Goal: Communication & Community: Participate in discussion

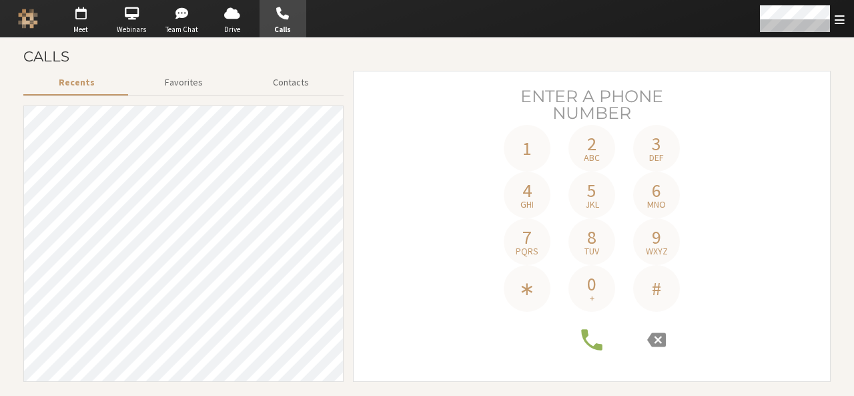
click at [91, 21] on span "button" at bounding box center [80, 13] width 47 height 21
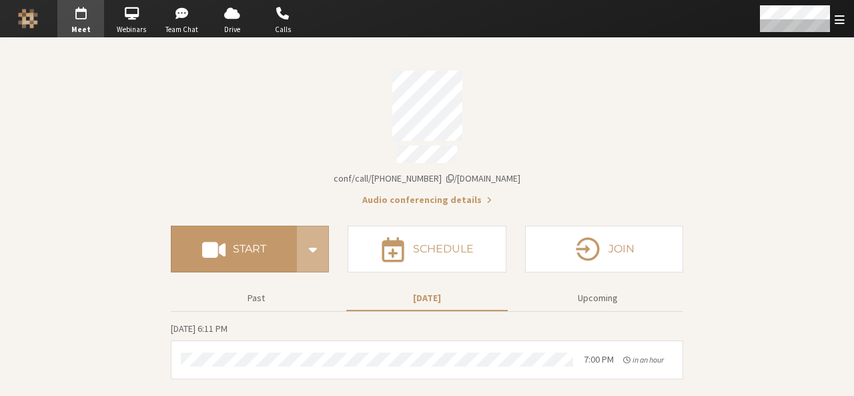
click at [563, 101] on div "Account details" at bounding box center [427, 106] width 512 height 70
click at [289, 99] on div "Account details" at bounding box center [427, 106] width 512 height 70
click at [282, 21] on span "button" at bounding box center [283, 13] width 47 height 21
click at [287, 27] on span "Calls" at bounding box center [283, 29] width 47 height 11
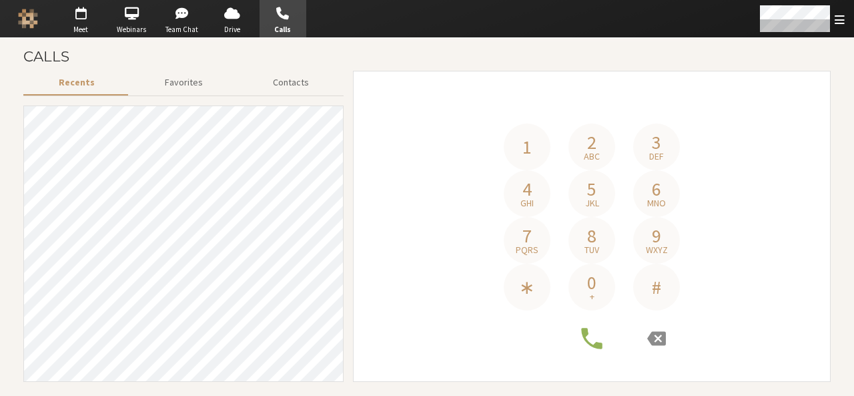
click at [630, 97] on h4 "Phone number" at bounding box center [592, 104] width 458 height 37
click at [596, 286] on span "0" at bounding box center [591, 282] width 9 height 19
click at [594, 245] on span "tuv" at bounding box center [591, 249] width 15 height 9
click at [592, 205] on span "jkl" at bounding box center [592, 202] width 14 height 9
click at [594, 161] on span "abc" at bounding box center [592, 155] width 16 height 9
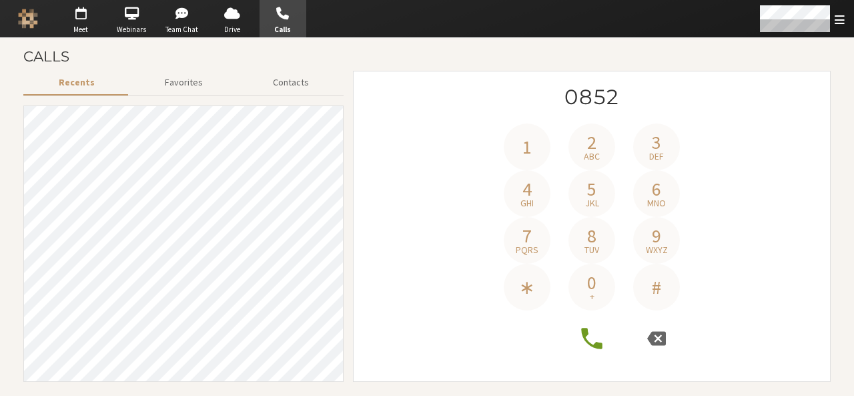
click at [657, 145] on span "3" at bounding box center [656, 142] width 9 height 19
click at [657, 185] on span "6" at bounding box center [656, 188] width 9 height 19
click at [655, 230] on span "9" at bounding box center [656, 235] width 9 height 19
click at [536, 215] on div "1 2 abc 3 def 4 ghi 5 jkl 6 mno 7 pqrs 8 tuv 9 wxyz ∗ 0 + #" at bounding box center [591, 216] width 187 height 187
click at [531, 193] on span "4" at bounding box center [526, 188] width 9 height 19
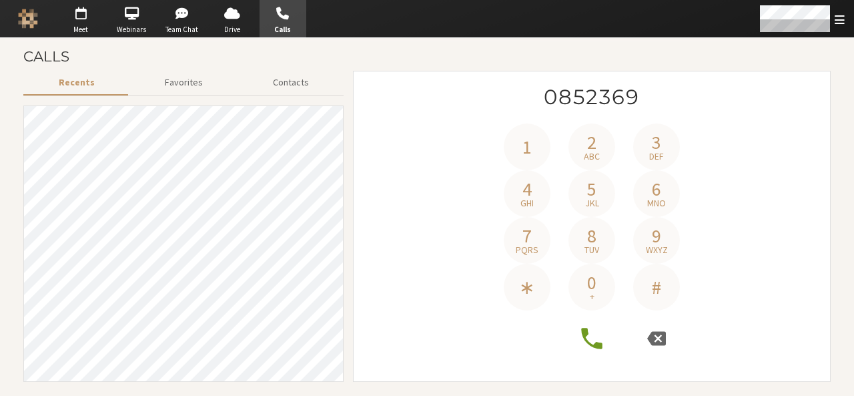
click at [531, 193] on span "4" at bounding box center [526, 188] width 9 height 19
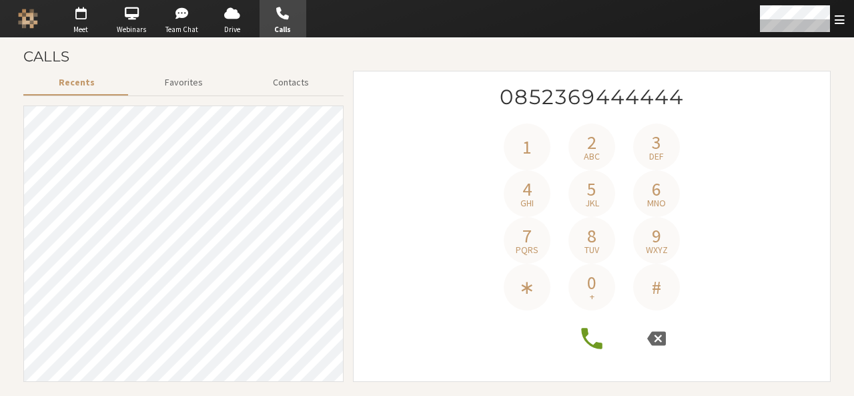
click at [531, 193] on span "4" at bounding box center [526, 188] width 9 height 19
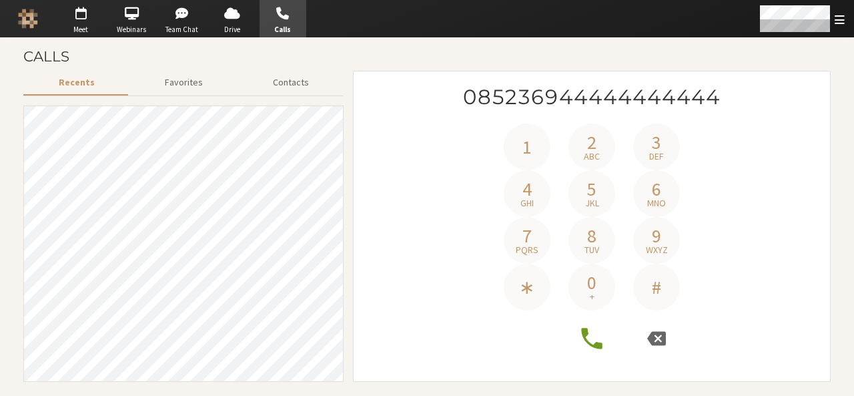
click at [531, 193] on span "4" at bounding box center [526, 188] width 9 height 19
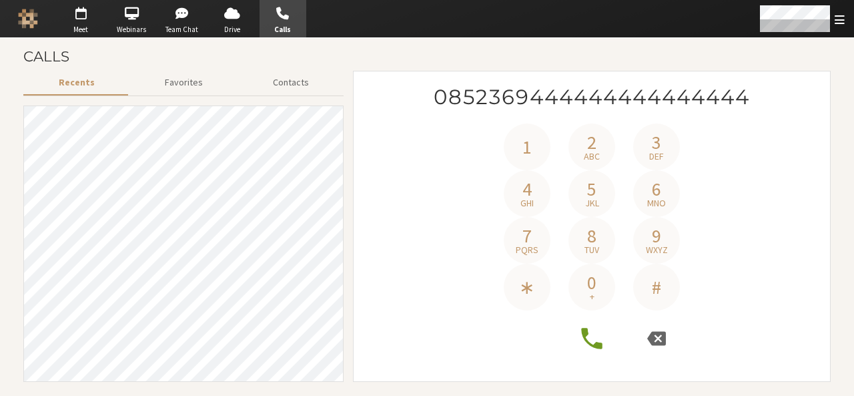
click at [531, 193] on span "4" at bounding box center [526, 188] width 9 height 19
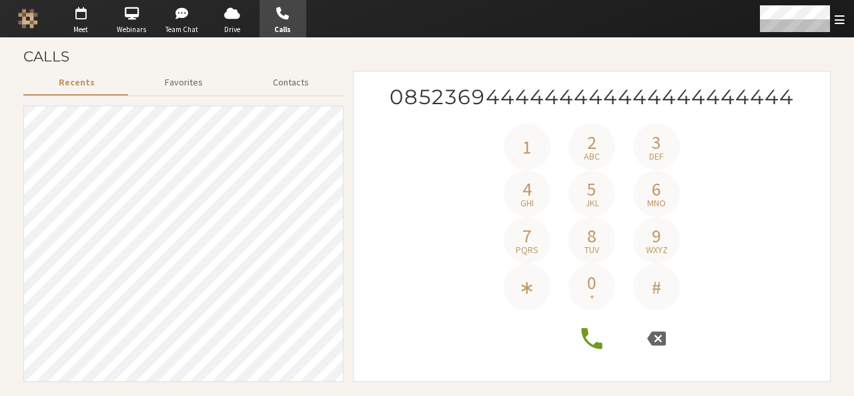
click at [531, 193] on span "4" at bounding box center [526, 188] width 9 height 19
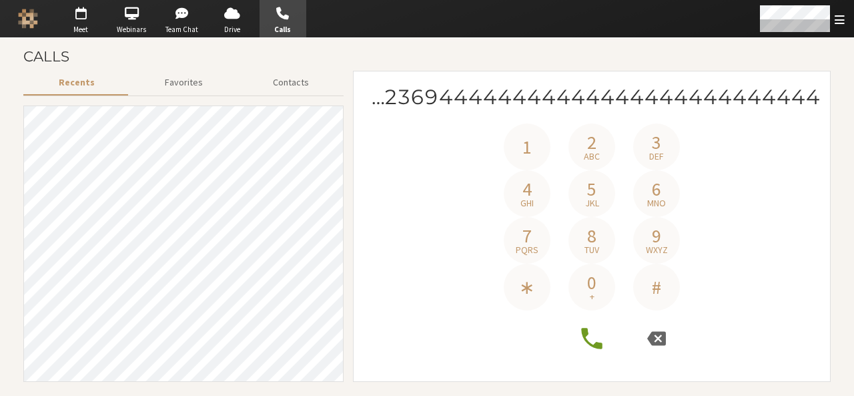
click at [531, 193] on span "4" at bounding box center [526, 188] width 9 height 19
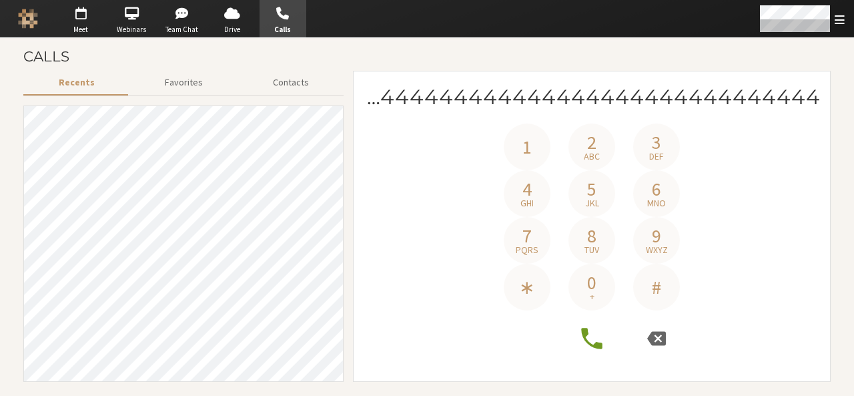
click at [531, 193] on span "4" at bounding box center [526, 188] width 9 height 19
click at [656, 334] on icon at bounding box center [656, 338] width 19 height 14
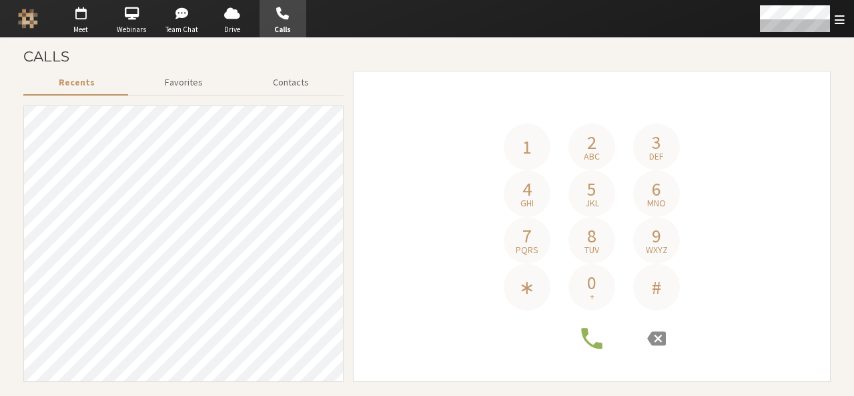
click at [595, 149] on span "2" at bounding box center [591, 142] width 9 height 19
click at [653, 344] on icon at bounding box center [656, 338] width 19 height 14
click at [651, 228] on button "9 wxyz" at bounding box center [656, 240] width 47 height 47
click at [593, 201] on span "jkl" at bounding box center [592, 202] width 14 height 9
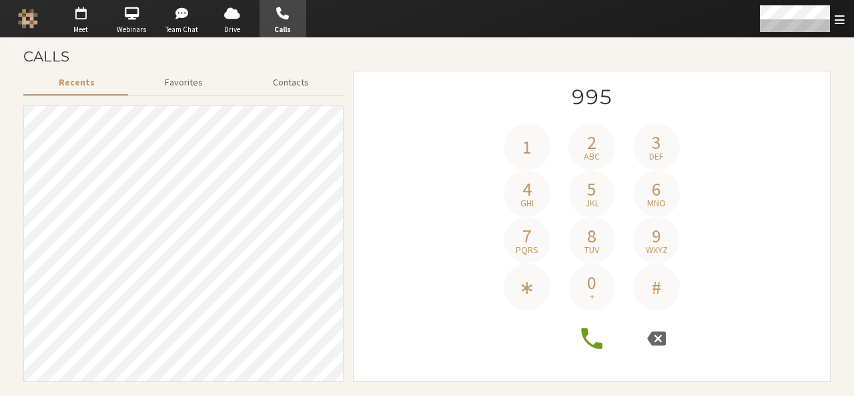
click at [653, 153] on span "def" at bounding box center [656, 155] width 15 height 9
click at [598, 280] on button "0 +" at bounding box center [591, 287] width 47 height 47
click at [529, 186] on span "4" at bounding box center [526, 188] width 9 height 19
click at [529, 159] on button "1" at bounding box center [527, 146] width 47 height 47
click at [661, 153] on span "def" at bounding box center [656, 155] width 15 height 9
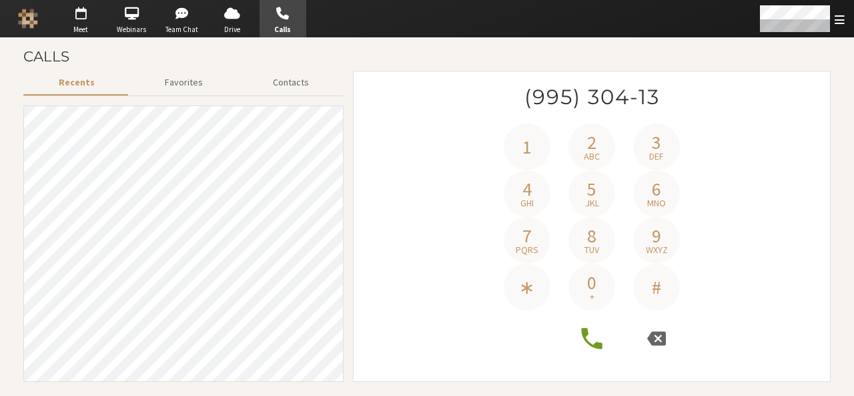
click at [635, 247] on button "9 wxyz" at bounding box center [656, 240] width 47 height 47
click at [592, 207] on span "jkl" at bounding box center [592, 202] width 14 height 9
click at [658, 337] on icon at bounding box center [656, 338] width 19 height 19
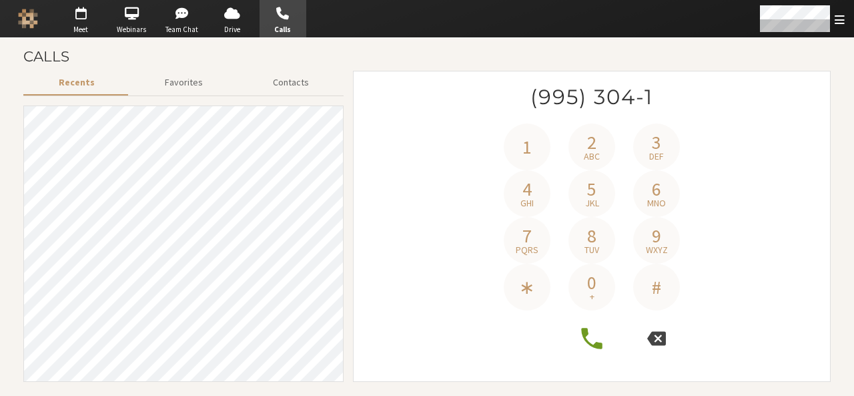
click at [658, 337] on icon at bounding box center [656, 338] width 19 height 19
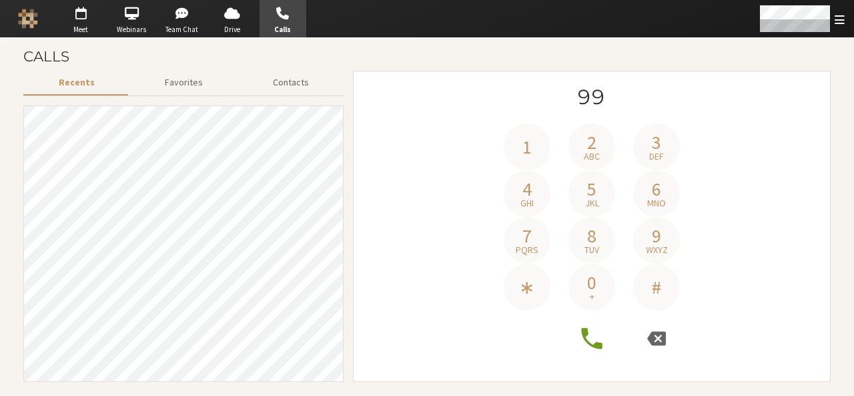
click at [658, 337] on icon at bounding box center [656, 338] width 19 height 19
click at [595, 158] on span "abc" at bounding box center [592, 155] width 16 height 9
click at [663, 334] on icon at bounding box center [656, 338] width 19 height 14
click at [652, 239] on span "9" at bounding box center [656, 235] width 9 height 19
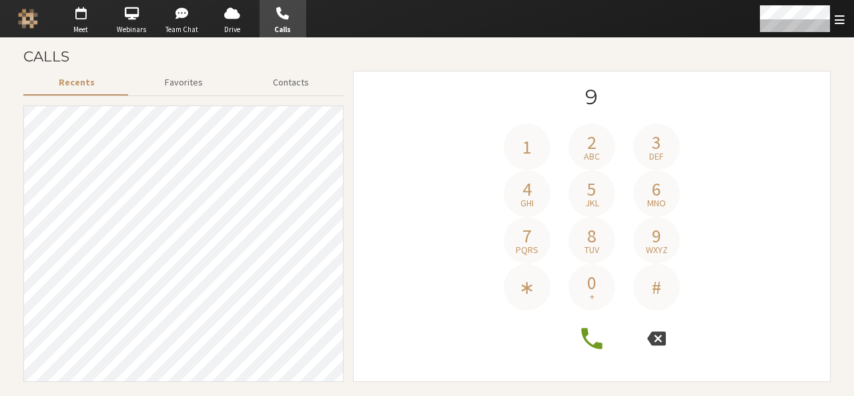
click at [660, 337] on icon at bounding box center [656, 338] width 19 height 14
click at [538, 165] on button "1" at bounding box center [527, 146] width 47 height 47
click at [534, 171] on button "4 ghi" at bounding box center [527, 193] width 47 height 47
click at [571, 157] on button "2 abc" at bounding box center [591, 146] width 47 height 47
click at [654, 338] on icon at bounding box center [656, 338] width 19 height 14
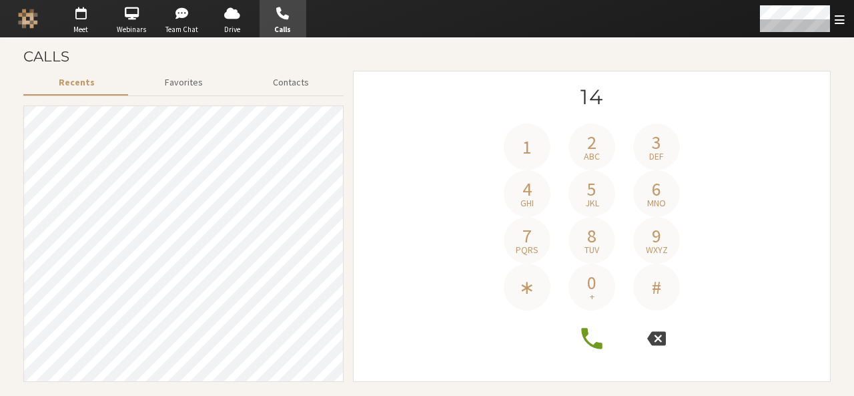
click at [654, 338] on icon at bounding box center [656, 338] width 19 height 14
click at [648, 203] on span "mno" at bounding box center [656, 202] width 19 height 9
click at [518, 206] on button "4 ghi" at bounding box center [527, 193] width 47 height 47
click at [519, 229] on button "7 pqrs" at bounding box center [527, 240] width 47 height 47
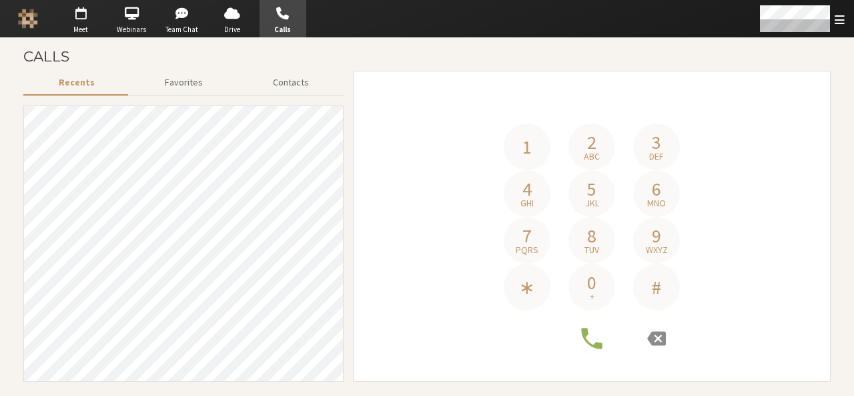
click at [492, 116] on h4 "Phone number" at bounding box center [592, 104] width 458 height 37
click at [476, 110] on h4 "647" at bounding box center [592, 104] width 458 height 37
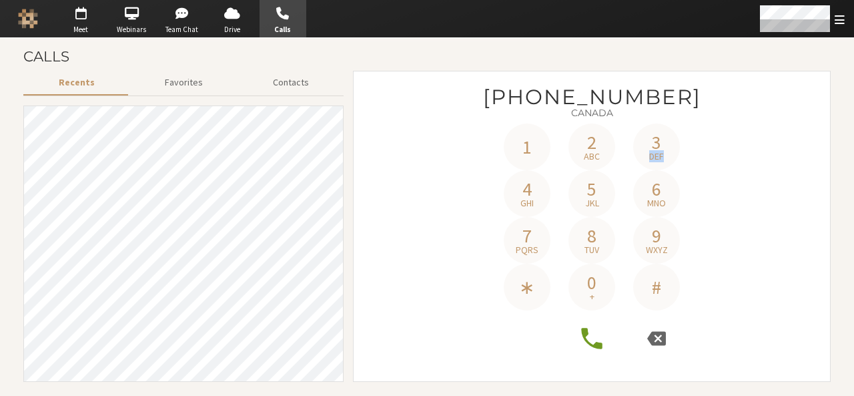
drag, startPoint x: 853, startPoint y: 123, endPoint x: 717, endPoint y: 133, distance: 137.1
click at [717, 133] on section "Calls Recents Favorites Contacts [PHONE_NUMBER] 1 2 abc 3 def 4 ghi 5 jkl 6 mno…" at bounding box center [427, 217] width 854 height 358
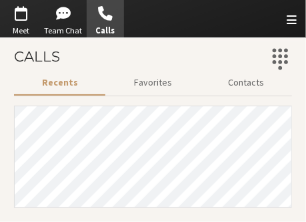
click at [286, 64] on icon "Dialpad" at bounding box center [280, 58] width 23 height 23
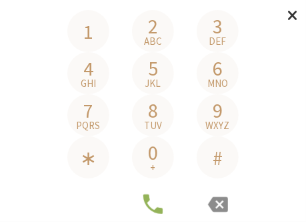
click at [286, 15] on button "Close modal" at bounding box center [293, 15] width 26 height 31
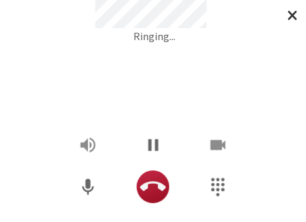
click at [149, 196] on icon "Hangup" at bounding box center [153, 186] width 26 height 26
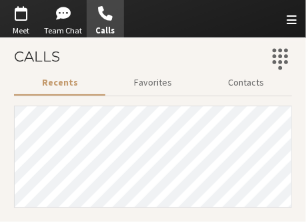
click at [281, 59] on icon "Dialpad" at bounding box center [280, 58] width 15 height 21
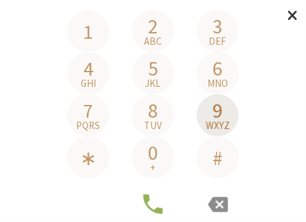
click at [218, 108] on span "9" at bounding box center [218, 110] width 10 height 20
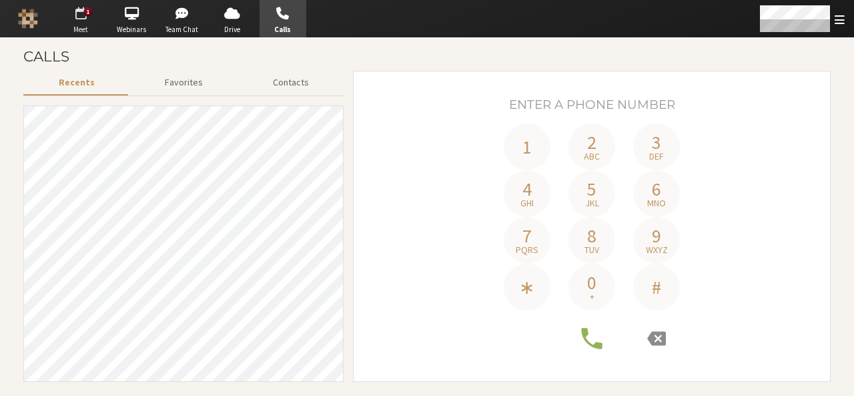
click at [75, 18] on span "button" at bounding box center [80, 13] width 47 height 21
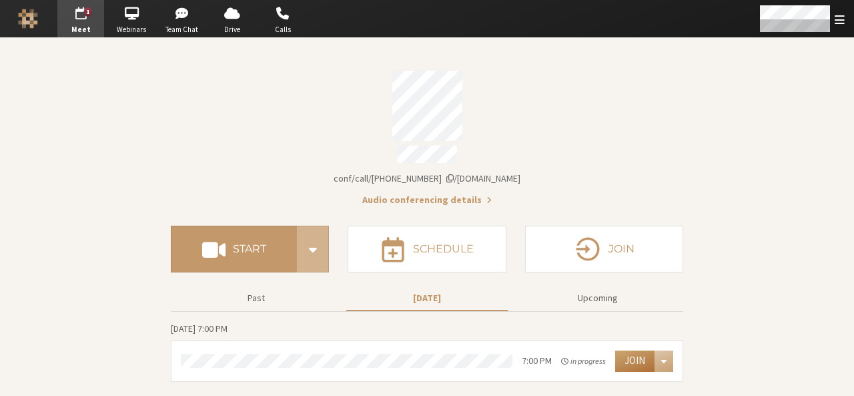
click at [638, 355] on button "Join" at bounding box center [634, 360] width 39 height 21
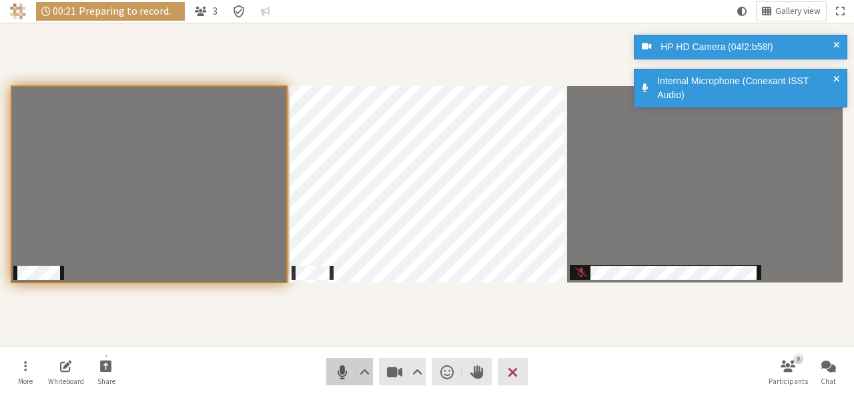
click at [338, 373] on span "Mute (Alt+A)" at bounding box center [342, 371] width 19 height 19
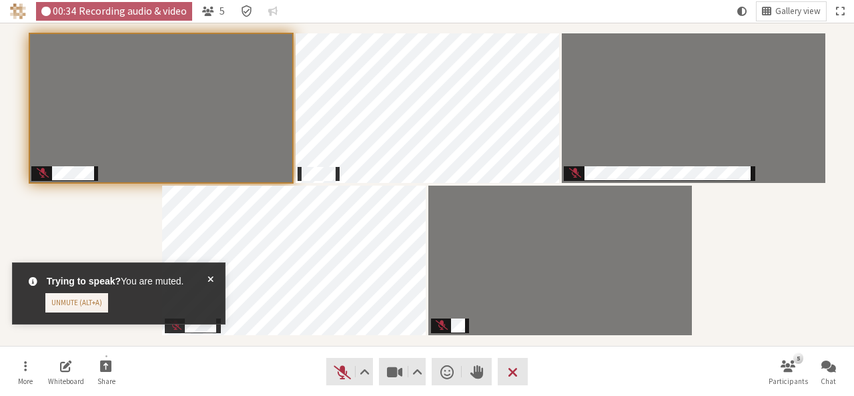
click at [784, 279] on div "Participants" at bounding box center [426, 184] width 835 height 304
click at [392, 376] on span "Stop video (Alt+V)" at bounding box center [395, 371] width 19 height 19
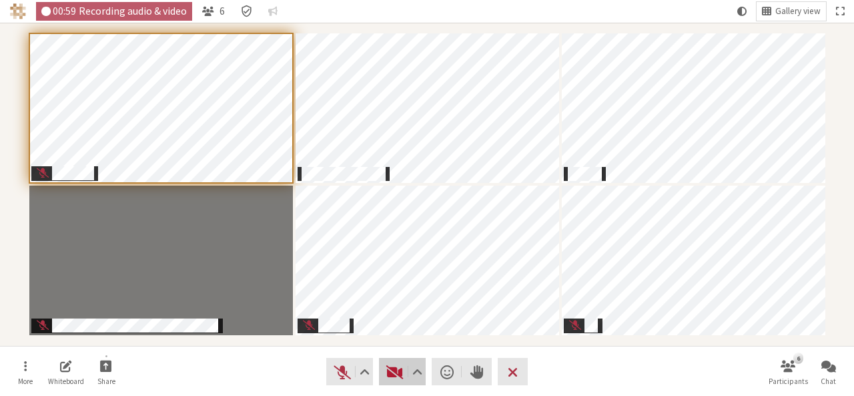
click at [392, 376] on span "Start video (Alt+V)" at bounding box center [395, 371] width 19 height 19
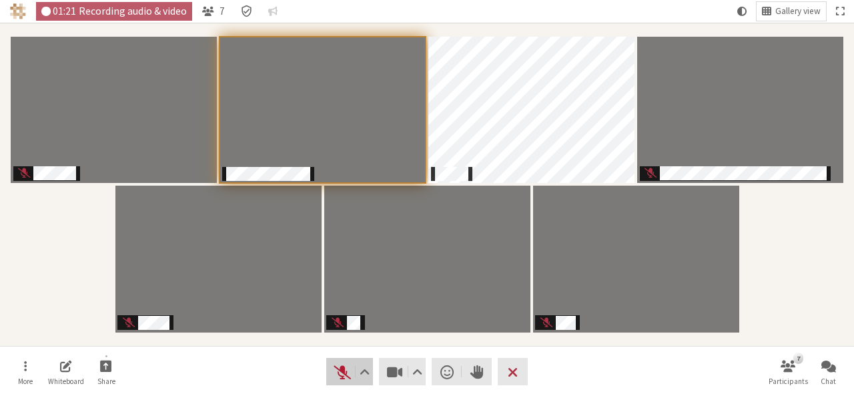
click at [341, 376] on span "Unmute (Alt+A)" at bounding box center [342, 371] width 19 height 19
click at [335, 372] on span "Mute (Alt+A)" at bounding box center [342, 371] width 19 height 19
click at [332, 368] on button "Audio" at bounding box center [349, 371] width 47 height 27
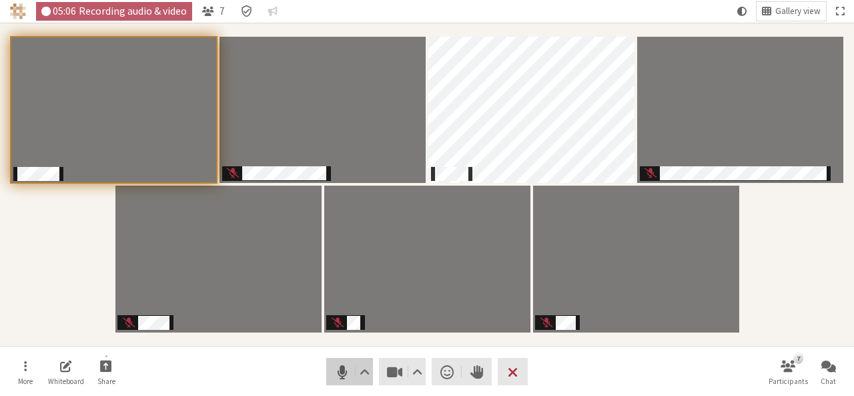
click at [333, 376] on span "Mute (Alt+A)" at bounding box center [342, 371] width 19 height 19
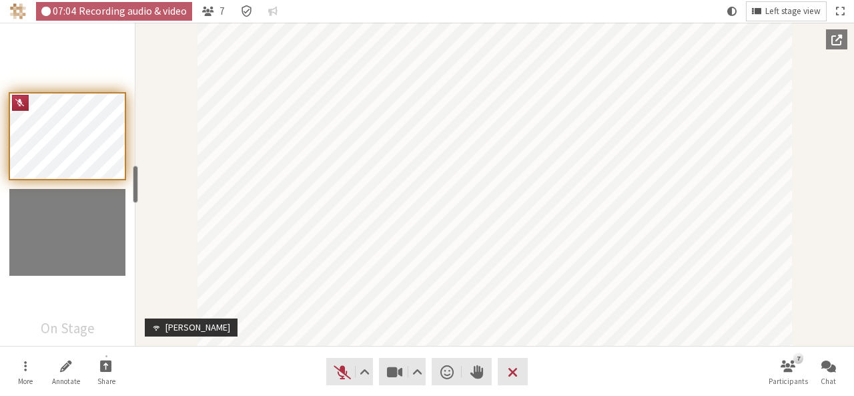
click at [763, 14] on button "Left stage view" at bounding box center [786, 11] width 79 height 19
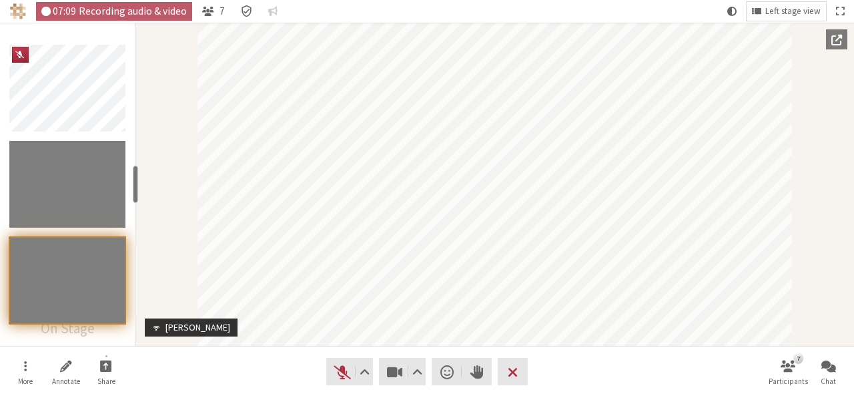
click at [682, 7] on nav "07:09 Recording audio & video 7 Left stage view" at bounding box center [427, 11] width 854 height 23
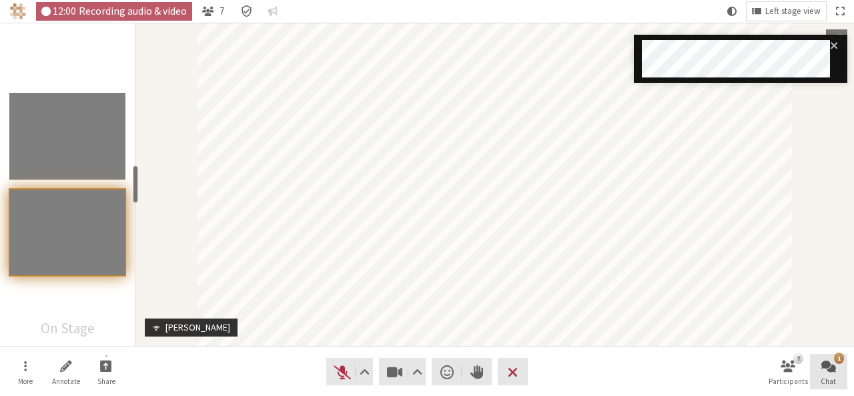
click at [823, 370] on span "Open chat" at bounding box center [828, 365] width 15 height 15
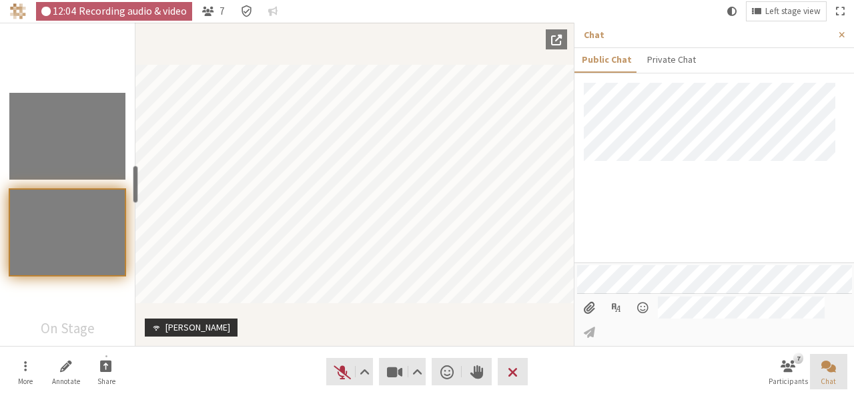
click at [823, 370] on span "Close chat" at bounding box center [828, 365] width 15 height 15
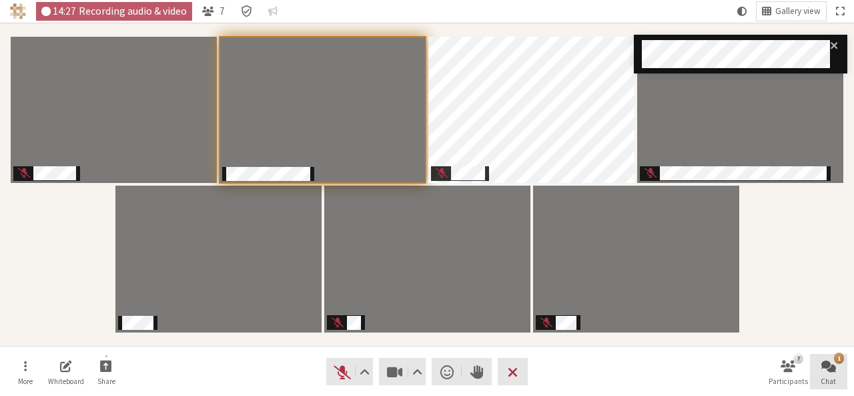
click at [823, 370] on span "Open chat" at bounding box center [828, 365] width 15 height 15
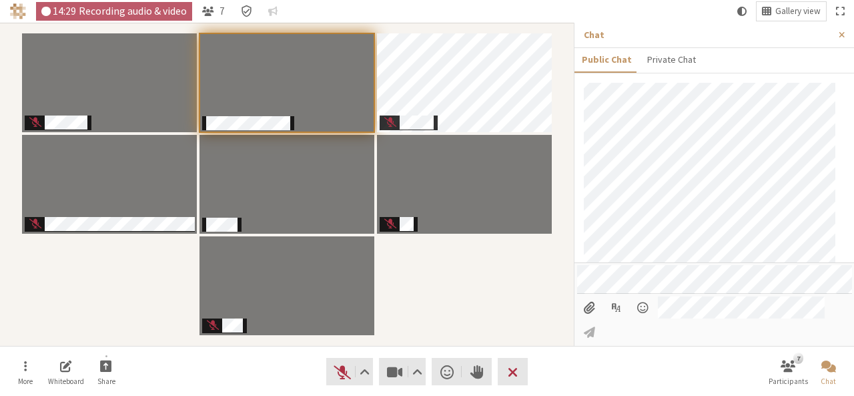
scroll to position [82, 0]
click at [823, 370] on span "Close chat" at bounding box center [828, 365] width 15 height 15
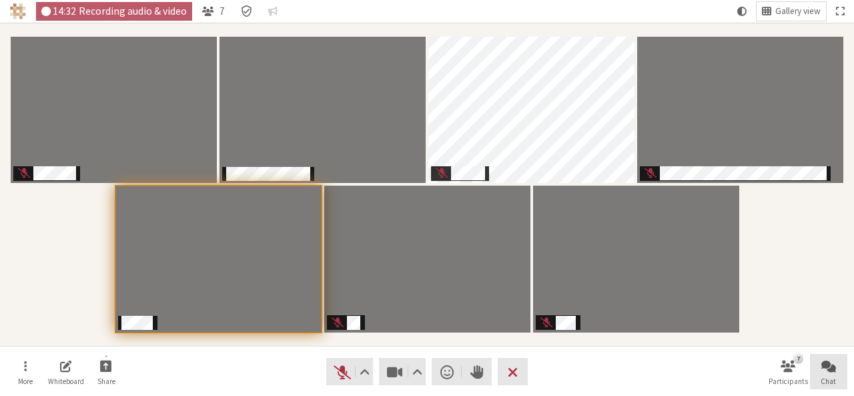
click at [823, 366] on span "Open chat" at bounding box center [828, 365] width 15 height 15
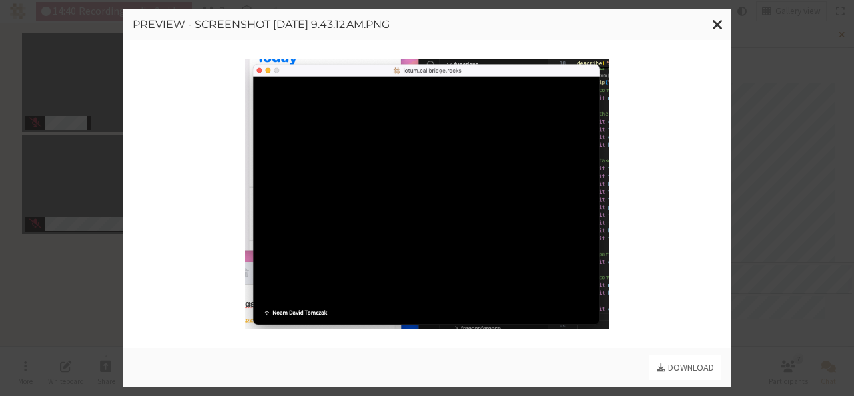
scroll to position [327, 0]
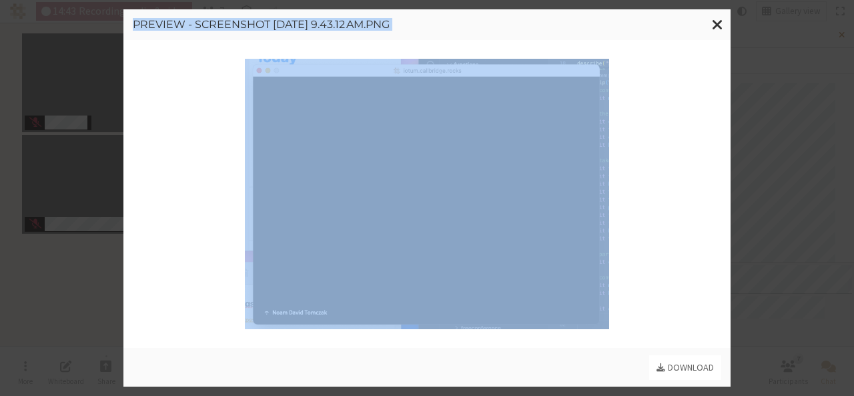
drag, startPoint x: 622, startPoint y: 50, endPoint x: 720, endPoint y: 26, distance: 100.3
click at [720, 26] on div "Preview - Screenshot 2025-09-29 at 9.43.12 AM.png Download" at bounding box center [426, 197] width 607 height 377
click at [720, 26] on span "Close modal" at bounding box center [717, 24] width 11 height 17
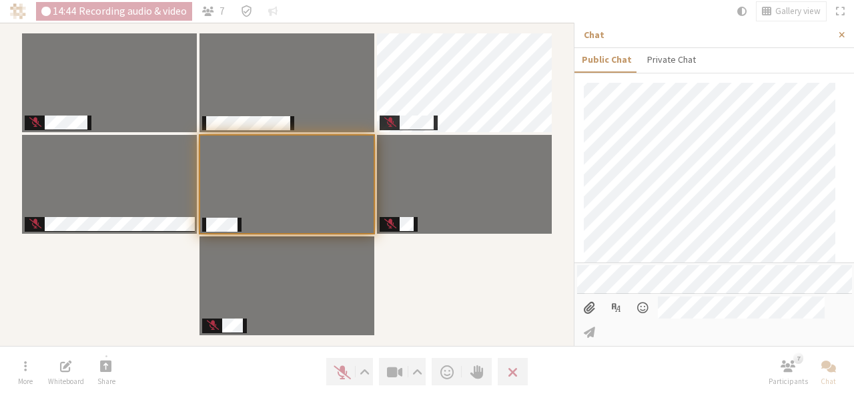
scroll to position [95, 0]
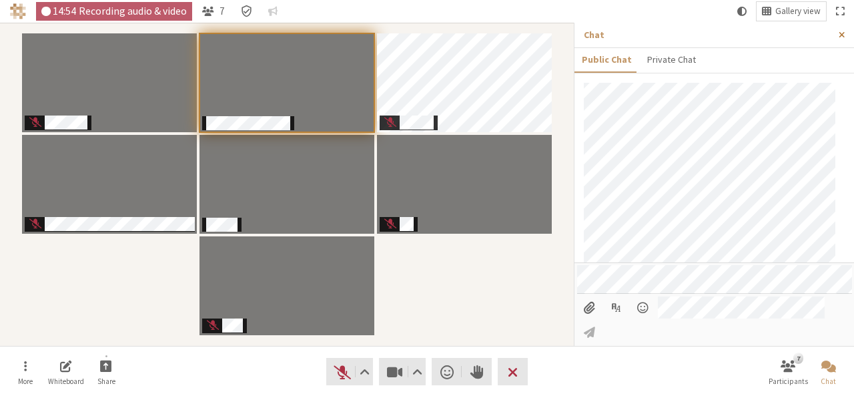
click at [837, 31] on button "Close sidebar" at bounding box center [841, 35] width 25 height 25
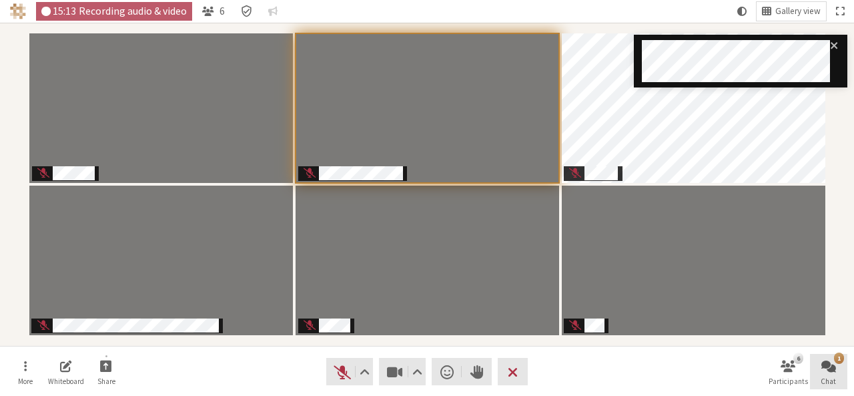
click at [836, 377] on button "1 Chat" at bounding box center [828, 372] width 37 height 36
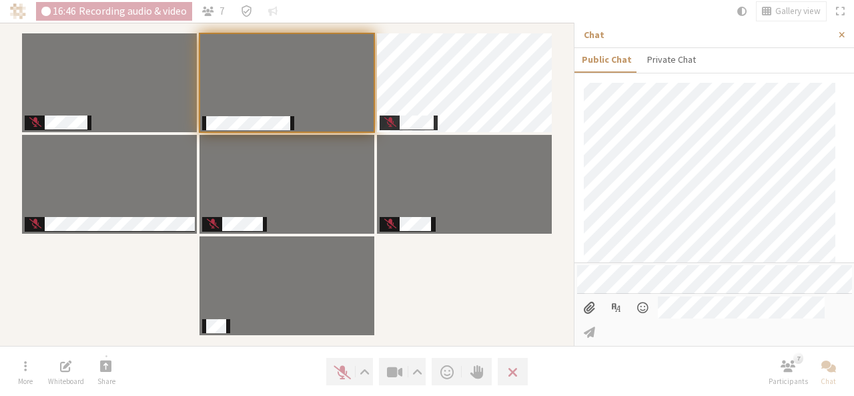
scroll to position [718, 0]
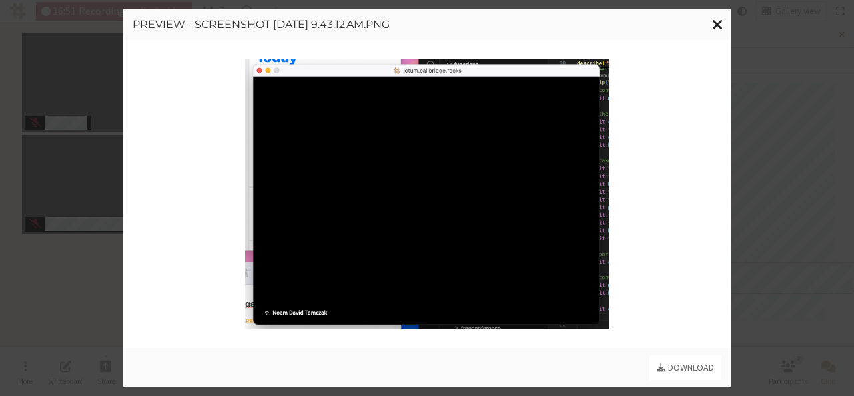
click at [721, 26] on span "Close modal" at bounding box center [717, 24] width 11 height 17
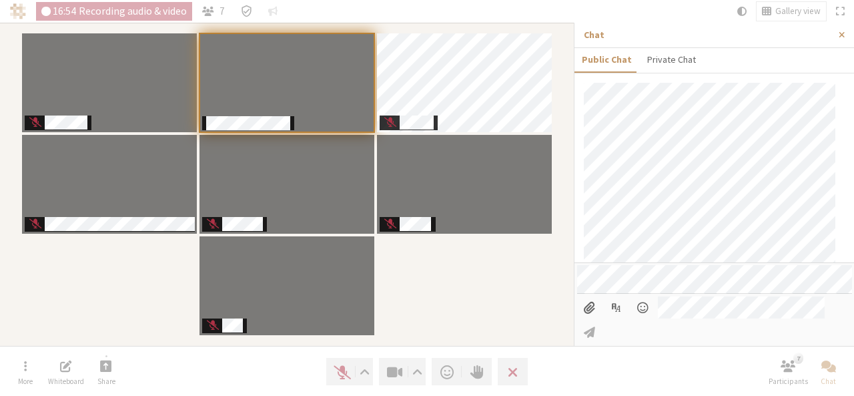
scroll to position [841, 0]
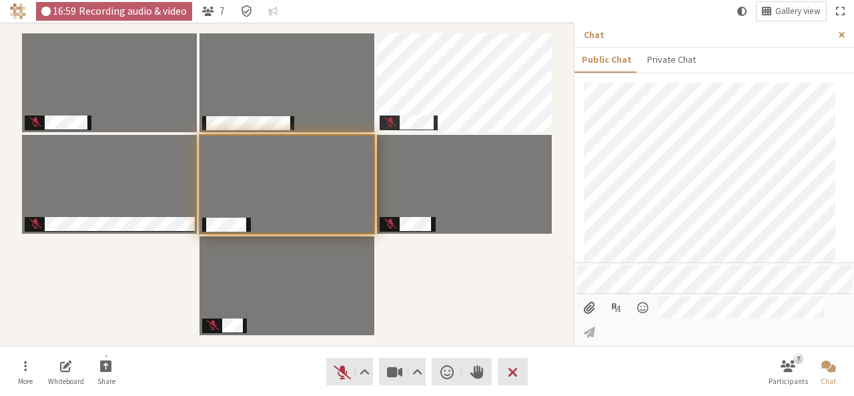
click at [843, 34] on span "Close sidebar" at bounding box center [842, 35] width 6 height 10
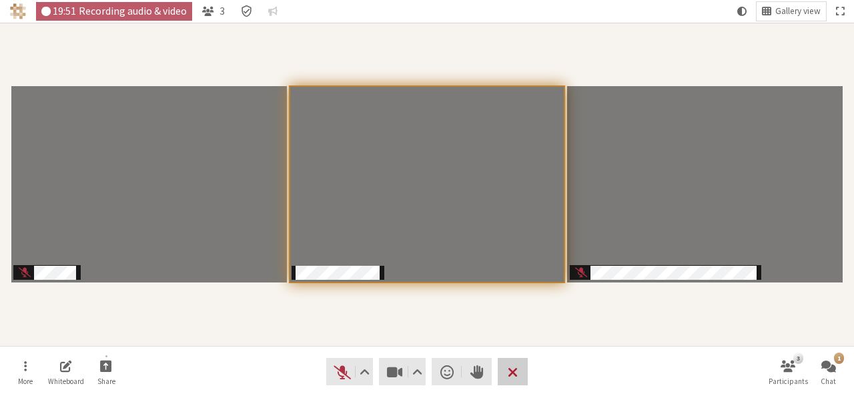
click at [516, 371] on span "Leave meeting" at bounding box center [513, 371] width 10 height 19
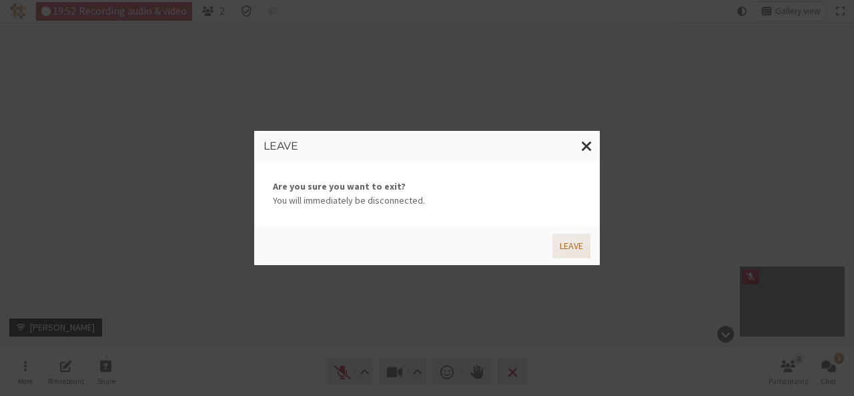
click at [562, 240] on button "Leave" at bounding box center [571, 246] width 38 height 25
